Goal: Navigation & Orientation: Find specific page/section

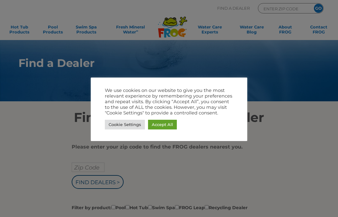
click at [165, 129] on link "Accept All" at bounding box center [162, 125] width 29 height 10
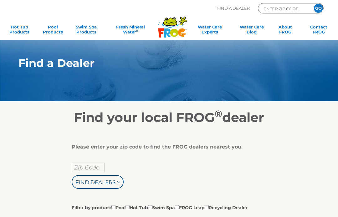
click at [161, 125] on h2 "Find your local FROG ® dealer" at bounding box center [169, 118] width 320 height 16
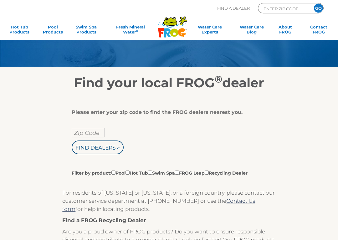
scroll to position [35, 0]
click at [91, 134] on input "Zip Code" at bounding box center [88, 132] width 33 height 9
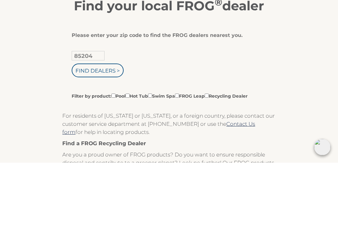
type input "85204"
click at [92, 141] on input "Find Dealers >" at bounding box center [98, 148] width 52 height 14
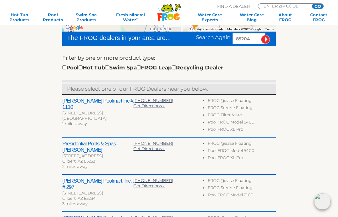
scroll to position [159, 0]
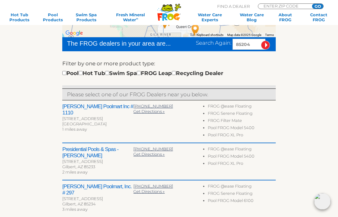
click at [94, 75] on div "Pool Hot Tub Swim Spa FROG Leap Recycling Dealer" at bounding box center [142, 73] width 161 height 8
click at [83, 72] on input "checkbox" at bounding box center [81, 73] width 4 height 4
checkbox input "true"
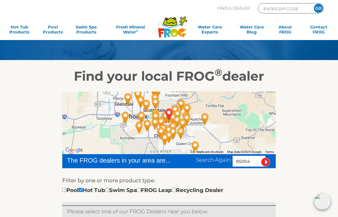
scroll to position [26, 0]
